Goal: Task Accomplishment & Management: Manage account settings

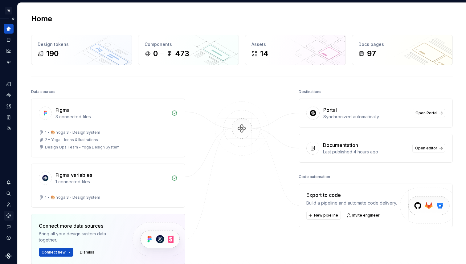
click at [10, 215] on icon "Settings" at bounding box center [8, 215] width 4 height 4
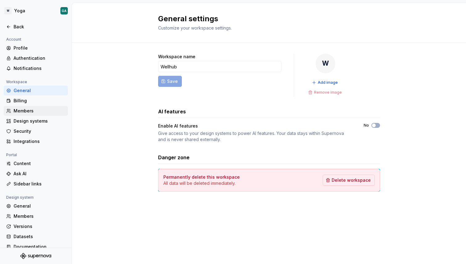
click at [27, 108] on div "Members" at bounding box center [40, 111] width 52 height 6
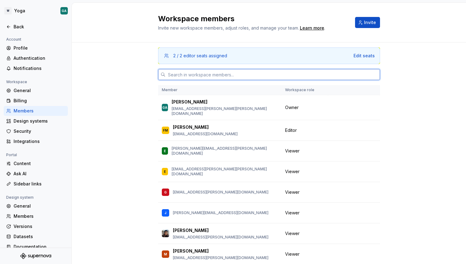
click at [260, 74] on input "text" at bounding box center [272, 74] width 214 height 11
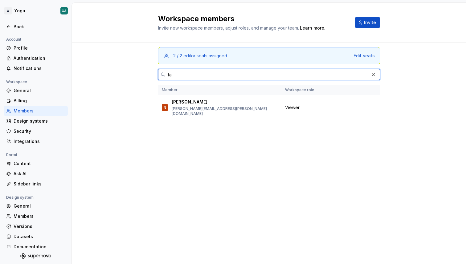
type input "t"
type input "[DATE]"
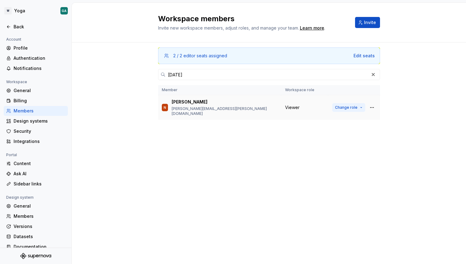
click at [353, 107] on span "Change role" at bounding box center [346, 107] width 22 height 5
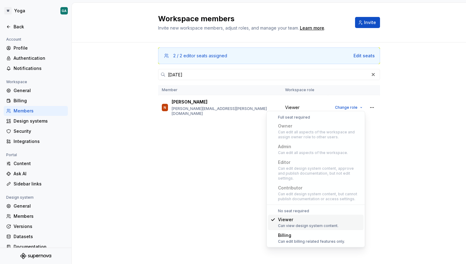
click at [303, 132] on div "Can edit all aspects of the workspace and assign owner role to other users." at bounding box center [319, 135] width 83 height 10
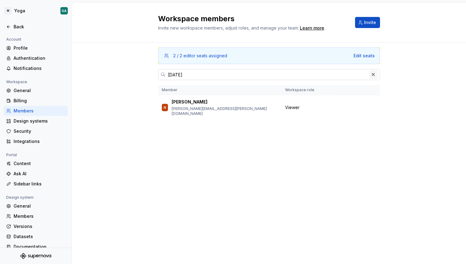
click at [373, 73] on button "button" at bounding box center [373, 74] width 9 height 9
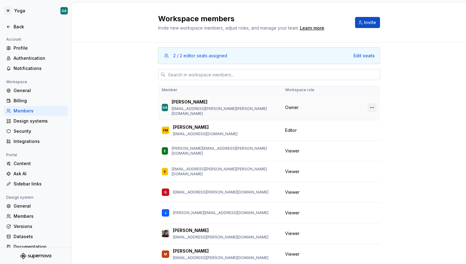
click at [371, 103] on button "button" at bounding box center [372, 107] width 9 height 9
click at [347, 115] on div "Transfer ownership" at bounding box center [328, 117] width 43 height 6
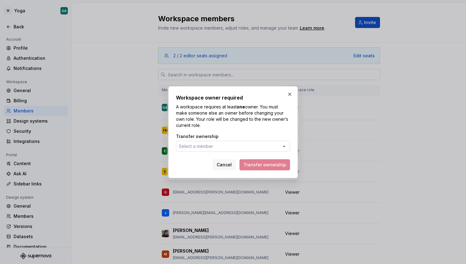
click at [217, 148] on button "Select a member" at bounding box center [233, 146] width 114 height 11
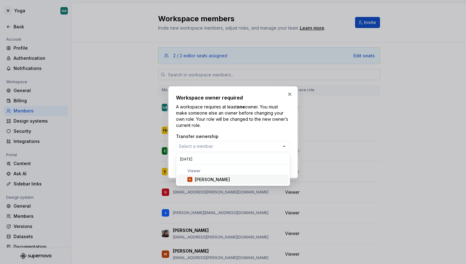
type input "[DATE]"
click at [201, 180] on div "[PERSON_NAME]" at bounding box center [212, 180] width 35 height 6
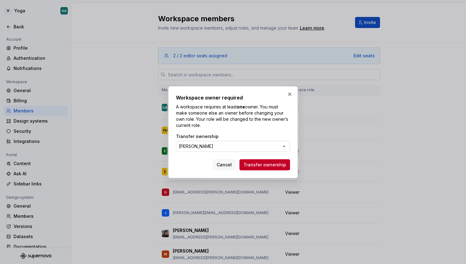
click at [211, 149] on button "[PERSON_NAME]" at bounding box center [233, 146] width 114 height 11
click at [231, 165] on span "Cancel" at bounding box center [224, 165] width 15 height 6
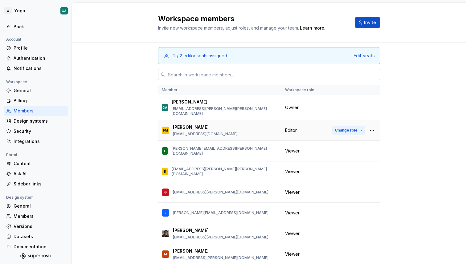
click at [345, 126] on button "Change role" at bounding box center [348, 130] width 33 height 9
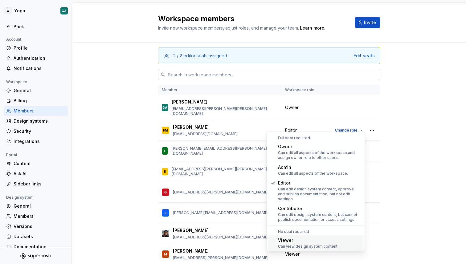
click at [297, 237] on div "Viewer" at bounding box center [308, 240] width 60 height 6
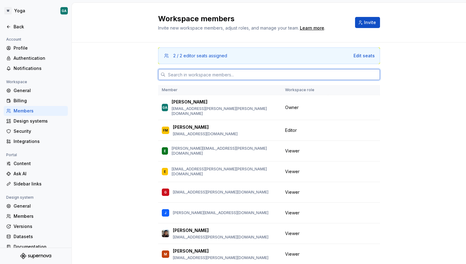
click at [275, 77] on input "text" at bounding box center [272, 74] width 214 height 11
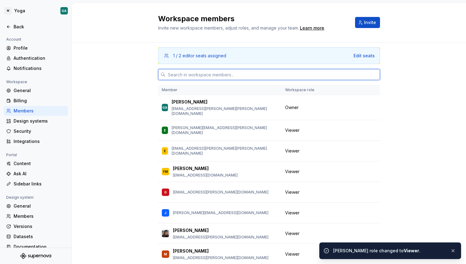
click at [299, 77] on input "text" at bounding box center [272, 74] width 214 height 11
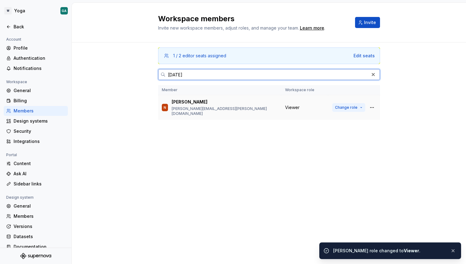
type input "[DATE]"
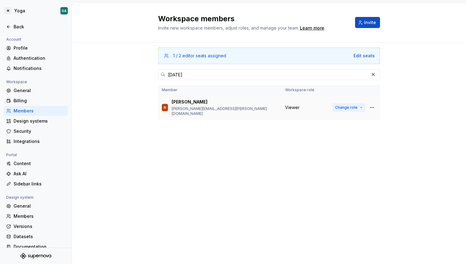
click at [344, 105] on span "Change role" at bounding box center [346, 107] width 22 height 5
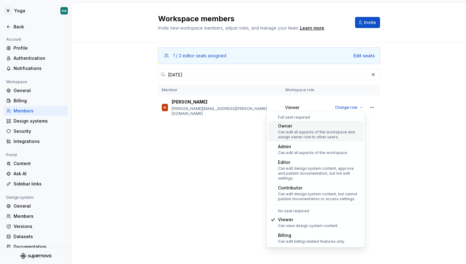
click at [308, 131] on div "Can edit all aspects of the workspace and assign owner role to other users." at bounding box center [319, 135] width 83 height 10
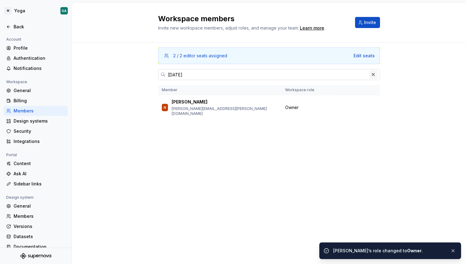
click at [373, 76] on button "button" at bounding box center [373, 74] width 9 height 9
